Goal: Information Seeking & Learning: Learn about a topic

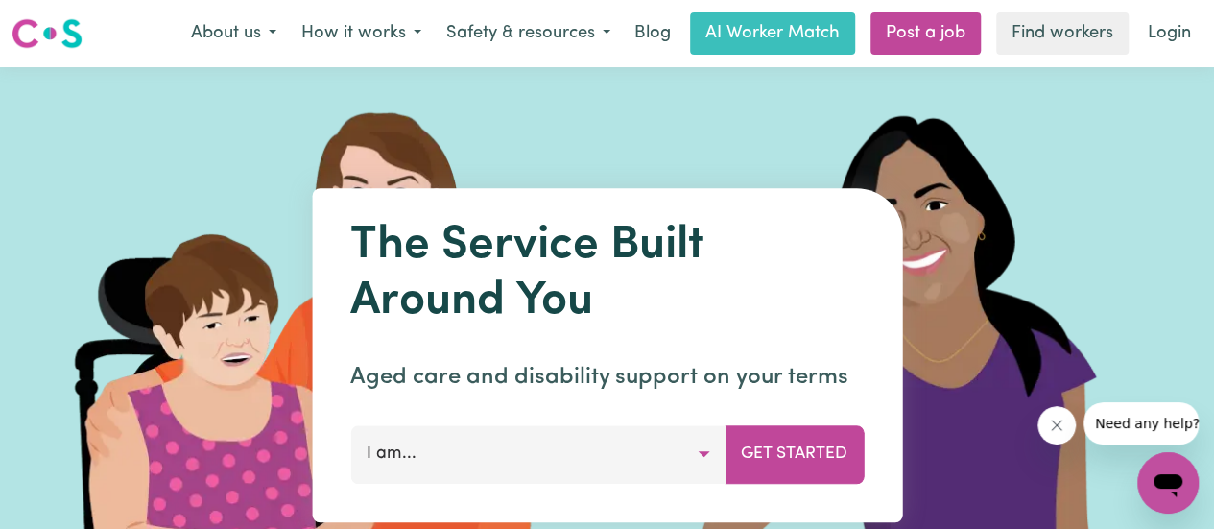
click at [707, 448] on button "I am..." at bounding box center [537, 454] width 375 height 58
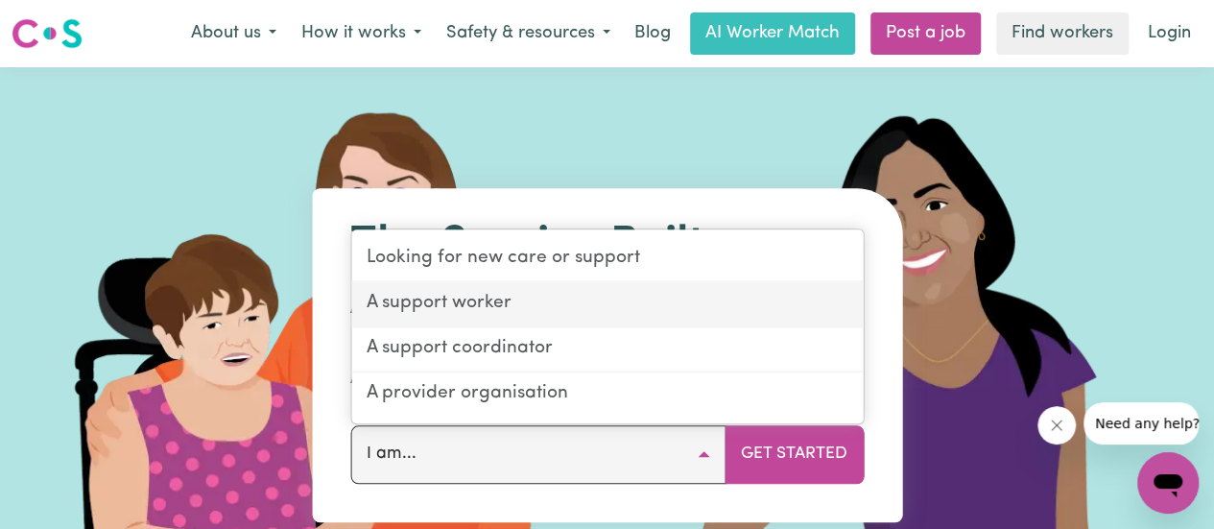
click at [505, 308] on link "A support worker" at bounding box center [607, 304] width 512 height 45
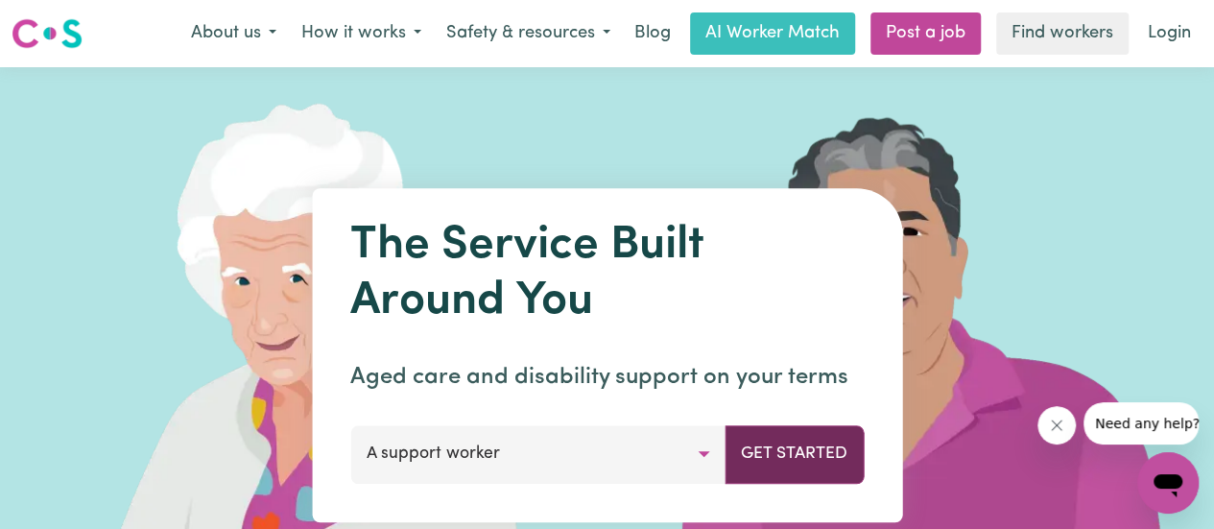
click at [752, 450] on button "Get Started" at bounding box center [794, 454] width 139 height 58
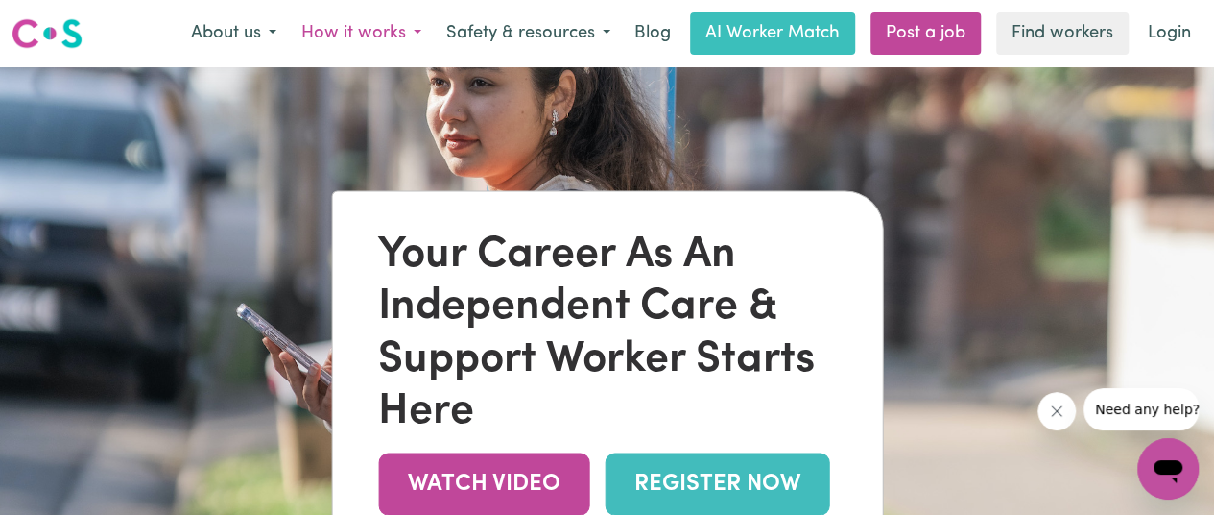
click at [418, 36] on button "How it works" at bounding box center [361, 33] width 145 height 40
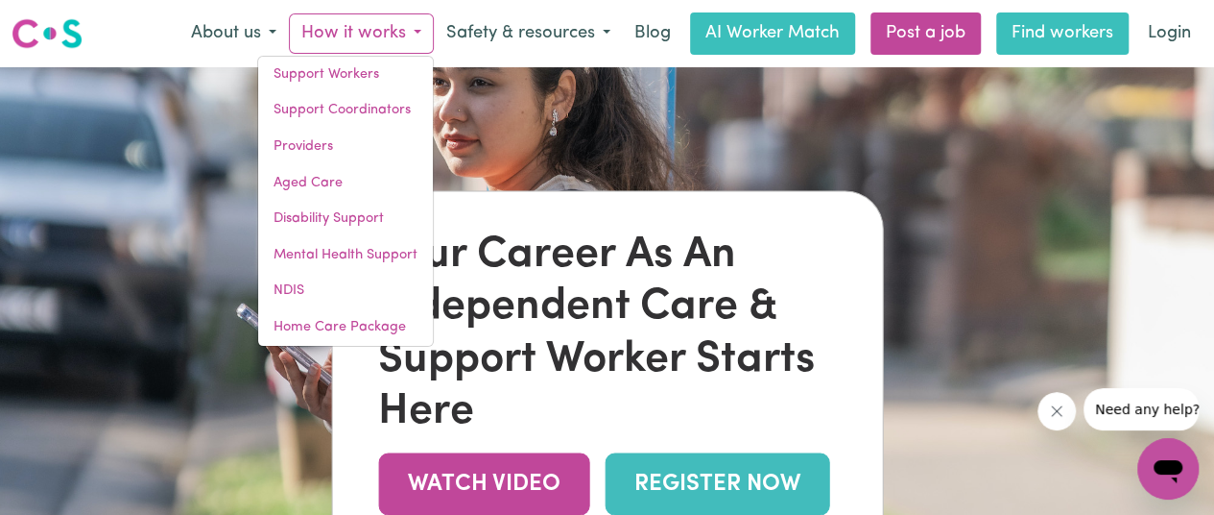
click at [1047, 31] on link "Find workers" at bounding box center [1063, 33] width 132 height 42
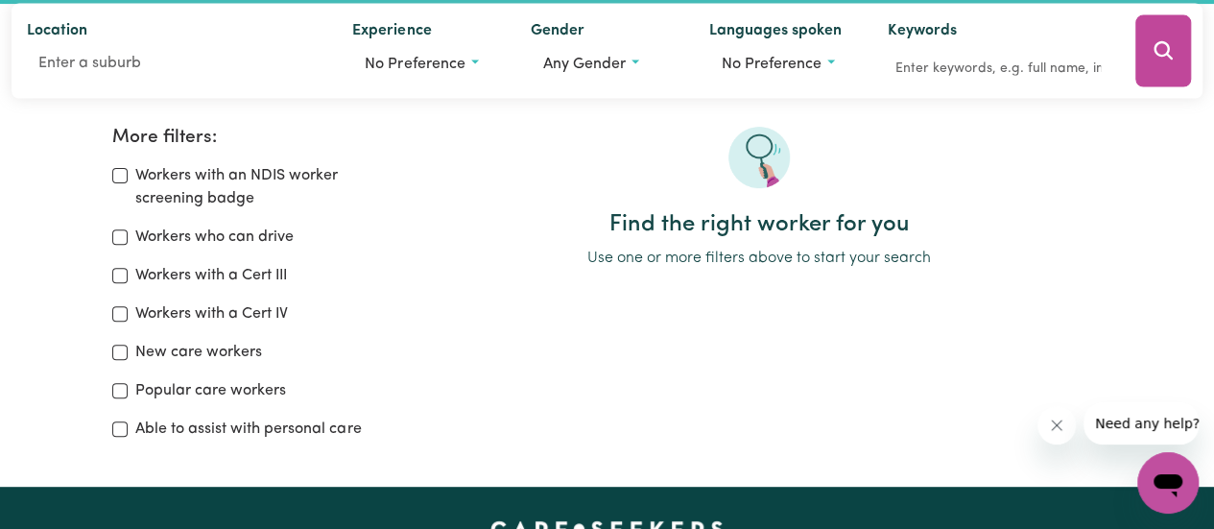
scroll to position [294, 0]
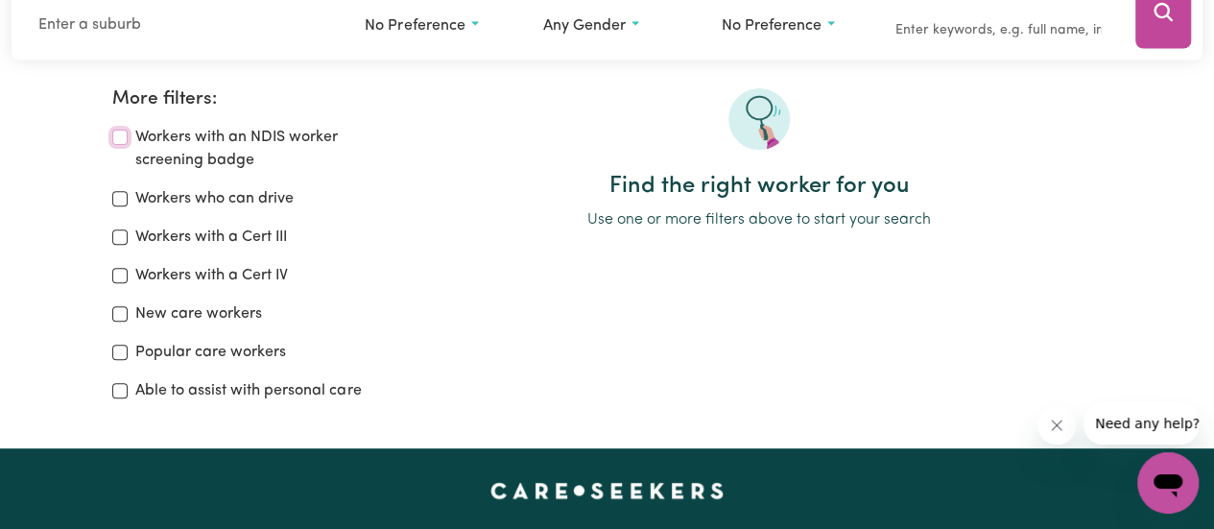
click at [119, 134] on input "Workers with an NDIS worker screening badge" at bounding box center [119, 137] width 15 height 15
checkbox input "true"
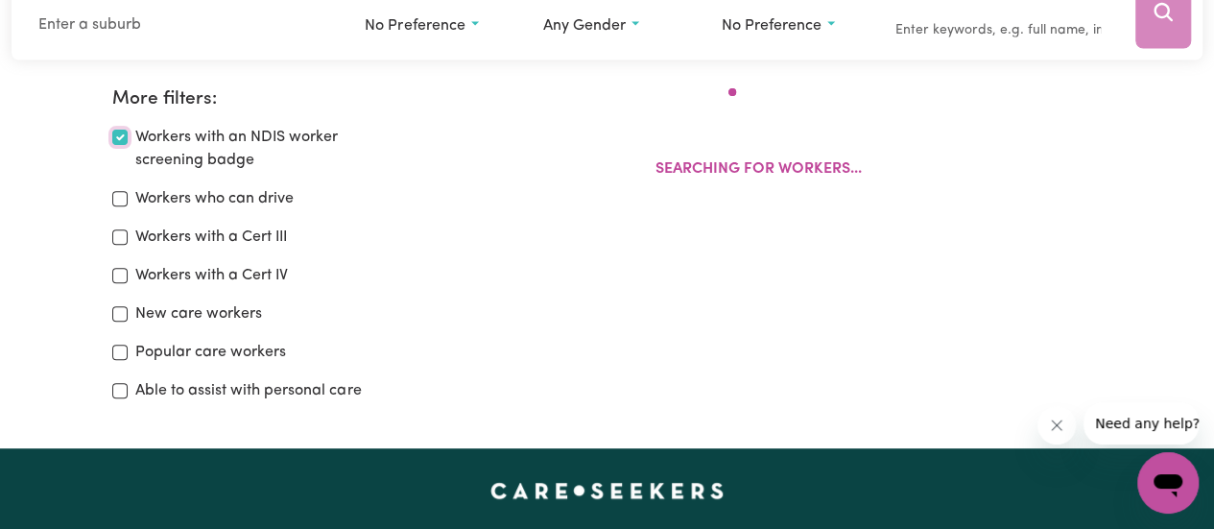
scroll to position [321, 0]
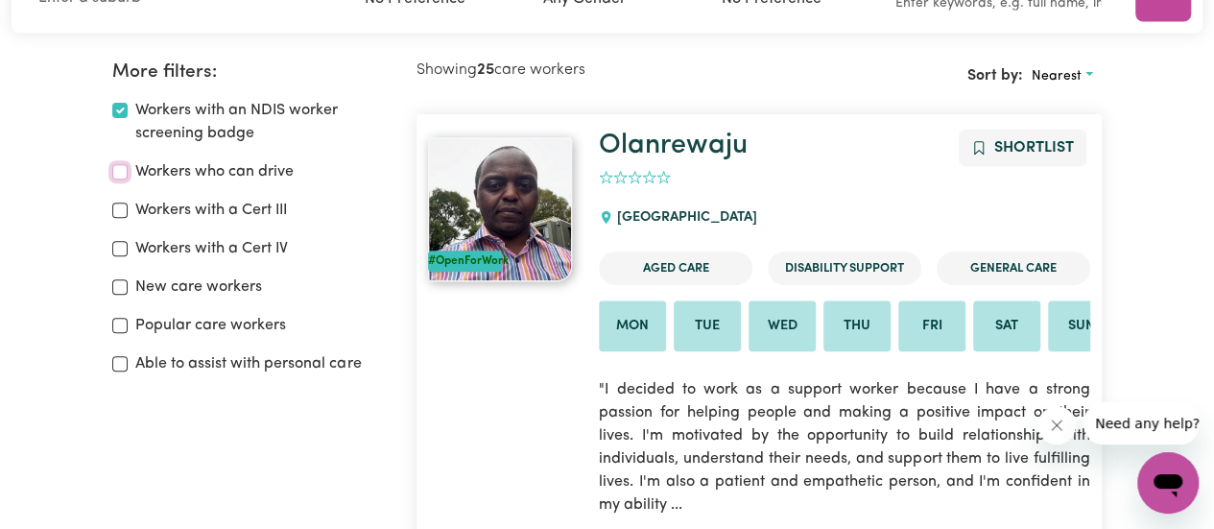
click at [121, 176] on input "Workers who can drive" at bounding box center [119, 171] width 15 height 15
checkbox input "true"
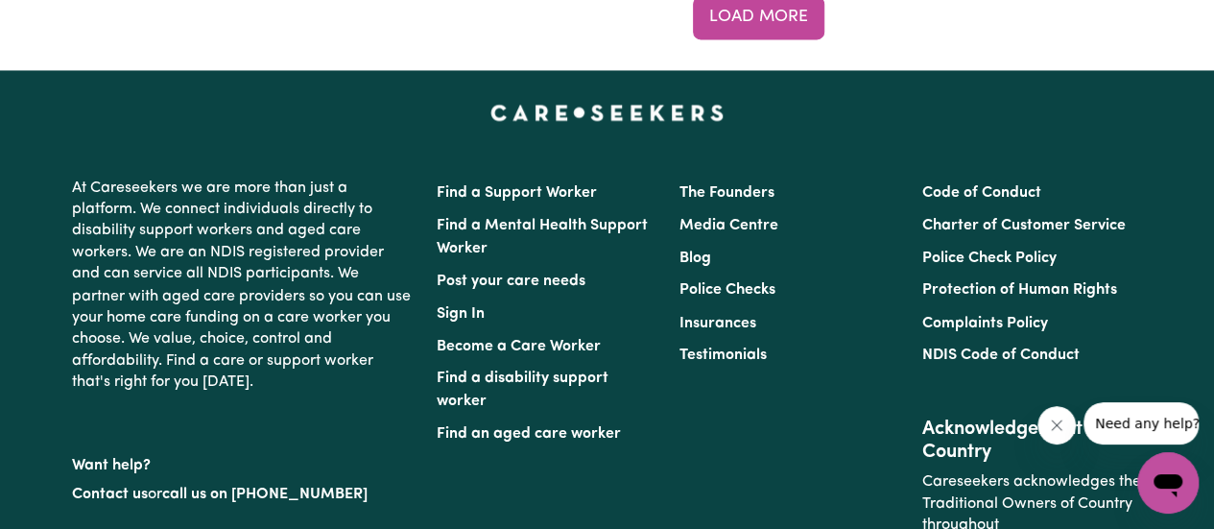
scroll to position [16155, 0]
